Goal: Task Accomplishment & Management: Use online tool/utility

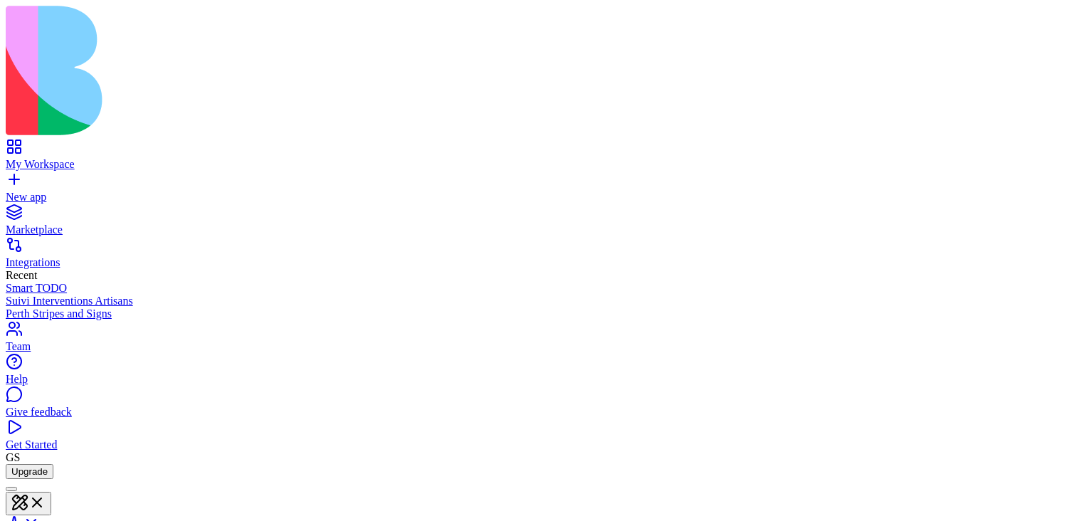
scroll to position [102, 0]
drag, startPoint x: 809, startPoint y: 354, endPoint x: 340, endPoint y: 6, distance: 584.7
